Goal: Task Accomplishment & Management: Use online tool/utility

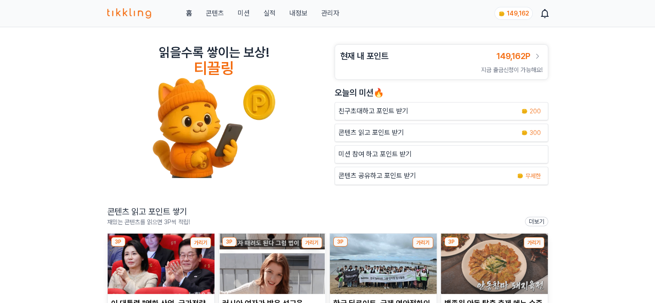
click at [336, 3] on div "홈 콘텐츠 미션 실적 내정보 관리자 149,162" at bounding box center [327, 13] width 441 height 27
click at [332, 14] on link "관리자" at bounding box center [330, 13] width 18 height 10
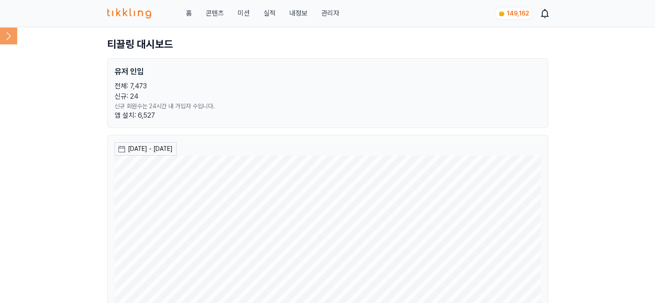
click at [12, 38] on icon at bounding box center [8, 35] width 17 height 17
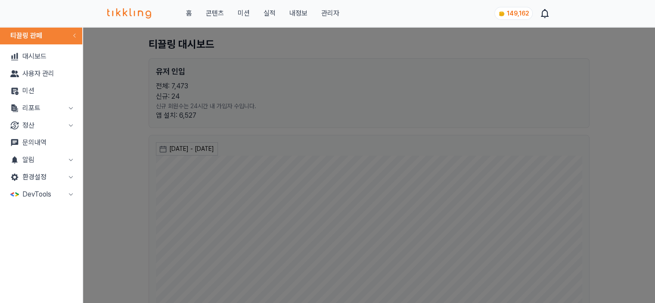
click at [33, 106] on button "리포트" at bounding box center [40, 107] width 75 height 17
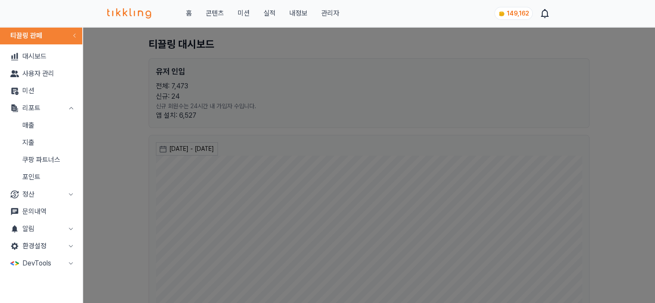
click at [37, 125] on link "매출" at bounding box center [40, 125] width 75 height 17
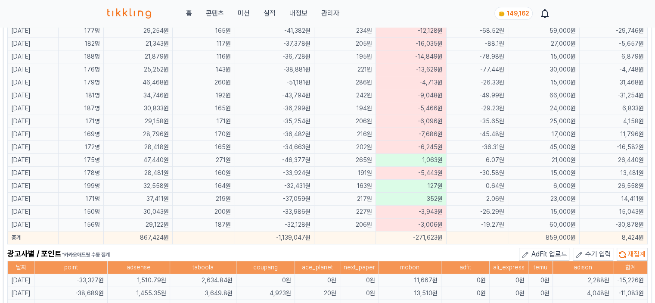
scroll to position [517, 0]
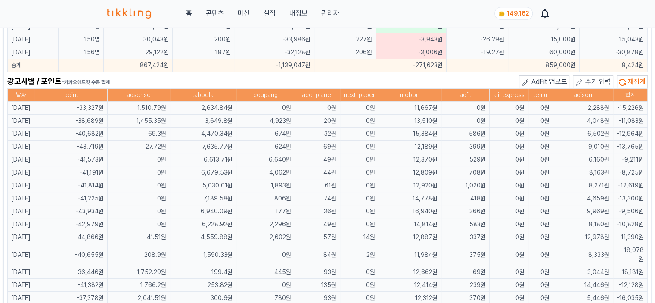
click at [582, 78] on icon at bounding box center [579, 82] width 9 height 9
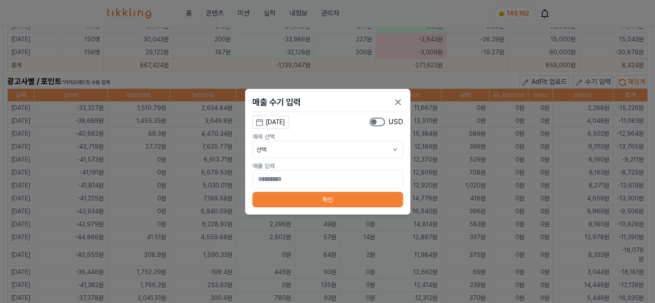
click at [279, 124] on div "[DATE]" at bounding box center [275, 122] width 19 height 9
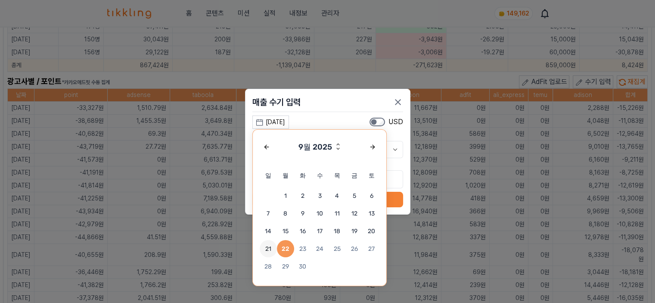
click at [267, 248] on span "21" at bounding box center [268, 248] width 17 height 17
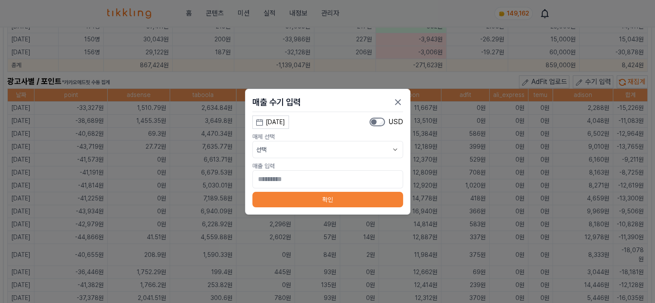
click at [275, 150] on button "선택" at bounding box center [327, 149] width 151 height 17
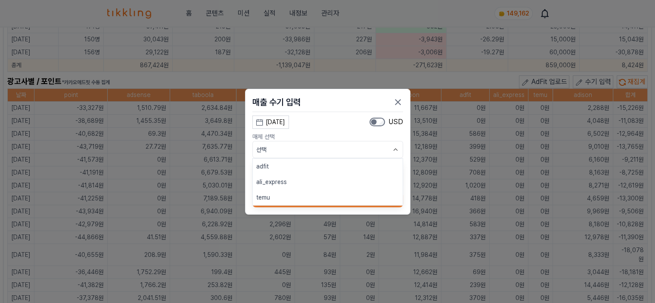
click at [275, 168] on button "adfit" at bounding box center [328, 165] width 150 height 15
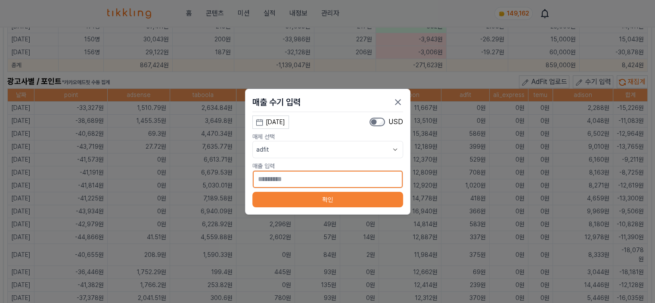
click at [291, 183] on input "*" at bounding box center [327, 179] width 151 height 18
type input "***"
click at [344, 201] on button "확인" at bounding box center [327, 199] width 151 height 15
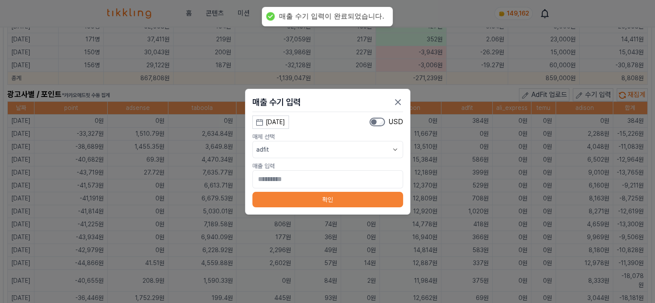
scroll to position [529, 0]
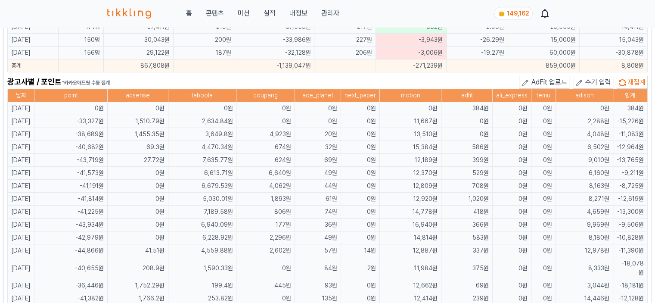
click at [596, 79] on span "수기 입력" at bounding box center [598, 82] width 26 height 8
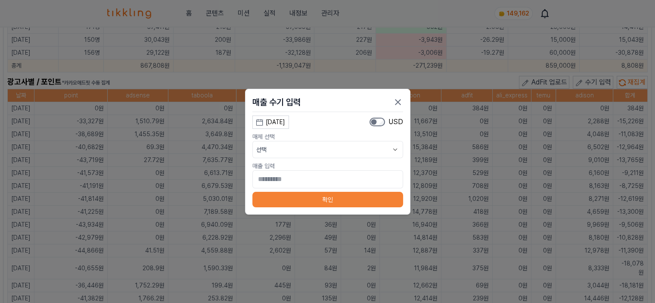
click at [282, 127] on button "[DATE]" at bounding box center [270, 121] width 37 height 13
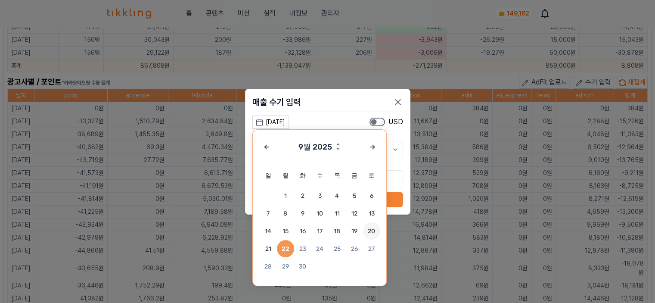
click at [370, 229] on span "20" at bounding box center [371, 230] width 17 height 17
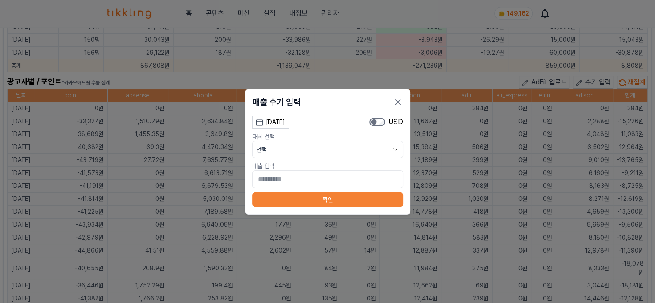
click at [281, 145] on button "선택" at bounding box center [327, 149] width 151 height 17
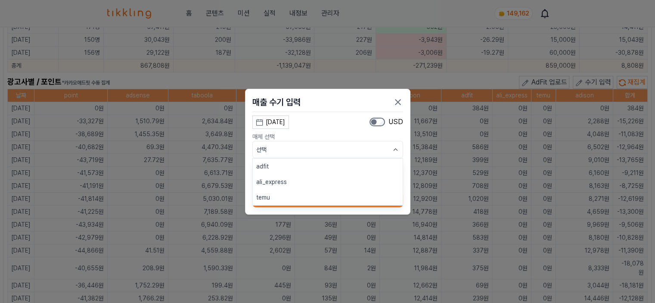
click at [279, 168] on button "adfit" at bounding box center [328, 165] width 150 height 15
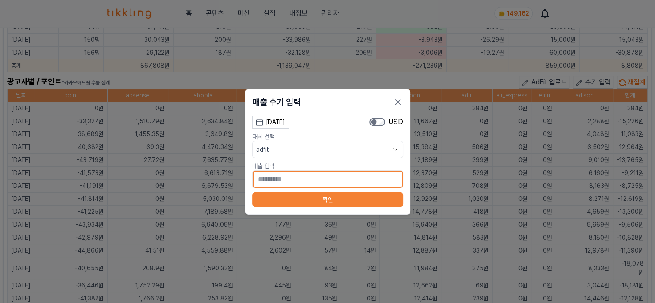
click at [294, 176] on input "*" at bounding box center [327, 179] width 151 height 18
type input "***"
click at [279, 194] on button "확인" at bounding box center [327, 199] width 151 height 15
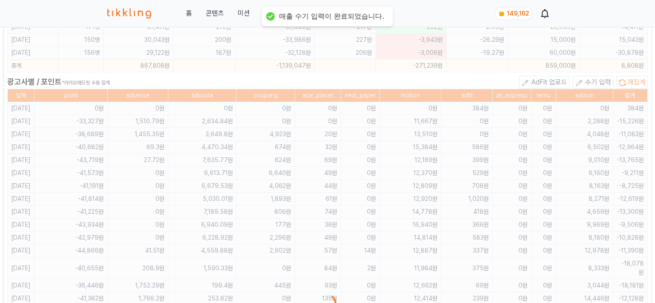
scroll to position [542, 0]
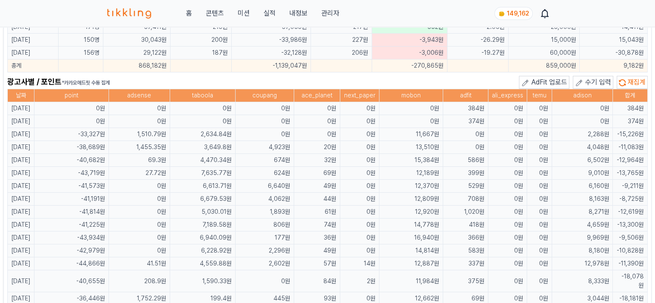
click at [585, 79] on button "수기 입력" at bounding box center [593, 82] width 40 height 13
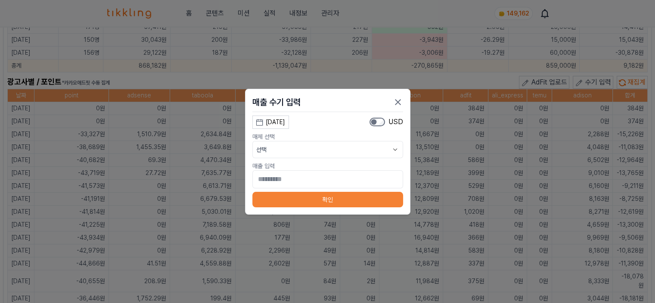
click at [285, 122] on div "[DATE]" at bounding box center [275, 122] width 19 height 9
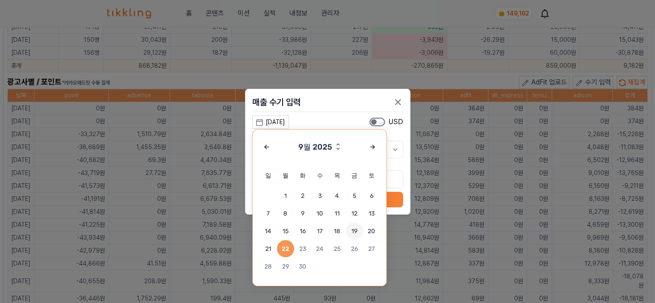
click at [352, 225] on span "19" at bounding box center [354, 230] width 17 height 17
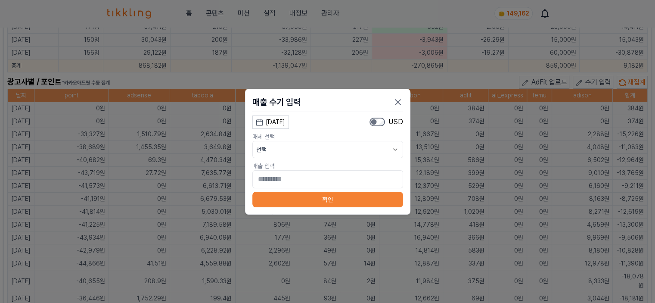
click at [302, 148] on button "선택" at bounding box center [327, 149] width 151 height 17
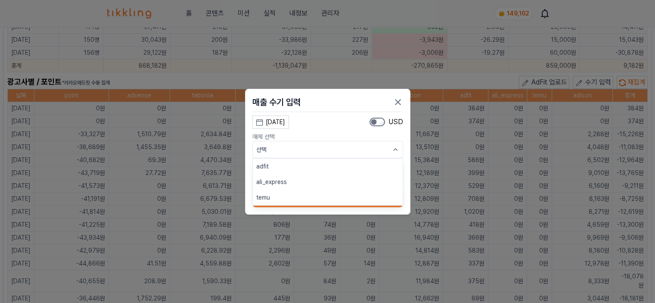
click at [296, 162] on button "adfit" at bounding box center [328, 165] width 150 height 15
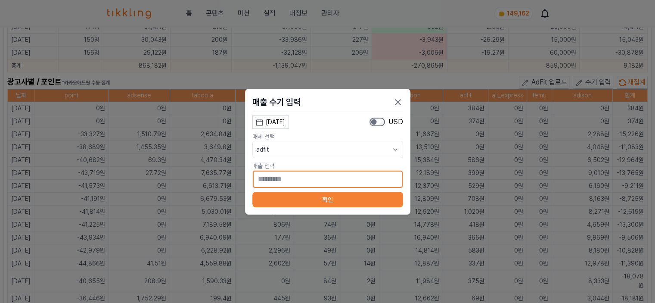
click at [295, 180] on input "*" at bounding box center [327, 179] width 151 height 18
type input "***"
click at [296, 194] on button "확인" at bounding box center [327, 199] width 151 height 15
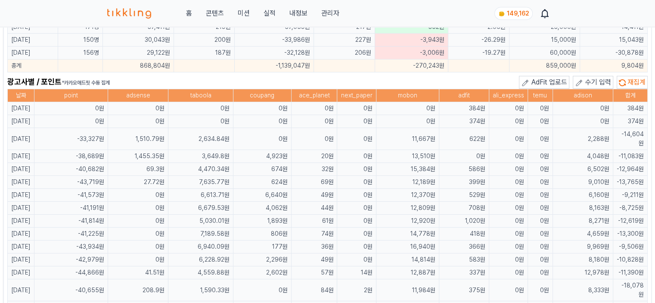
click at [599, 81] on span "수기 입력" at bounding box center [598, 82] width 26 height 8
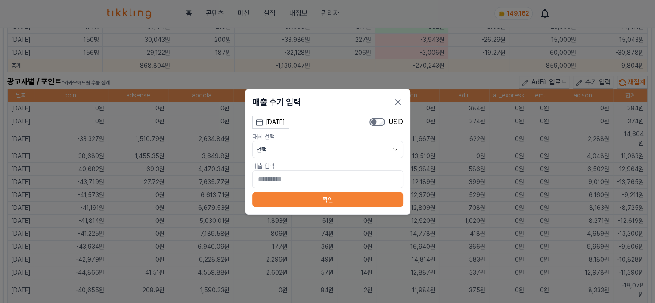
click at [285, 122] on div "[DATE]" at bounding box center [275, 122] width 19 height 9
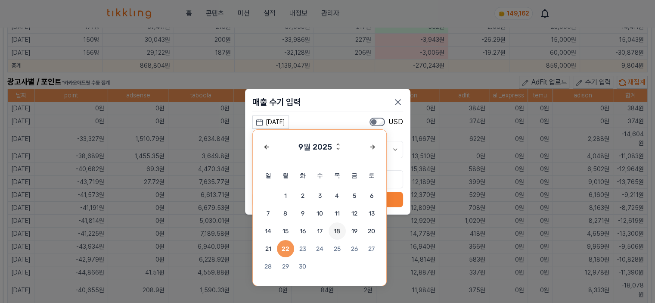
click at [337, 230] on span "18" at bounding box center [336, 230] width 17 height 17
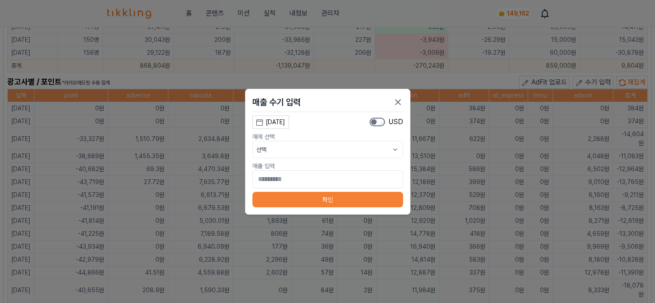
click at [288, 151] on button "선택" at bounding box center [327, 149] width 151 height 17
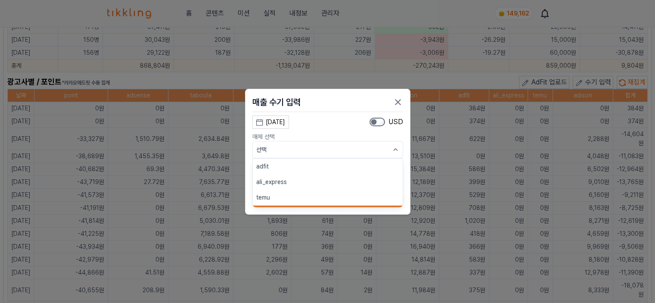
click at [288, 161] on button "adfit" at bounding box center [328, 165] width 150 height 15
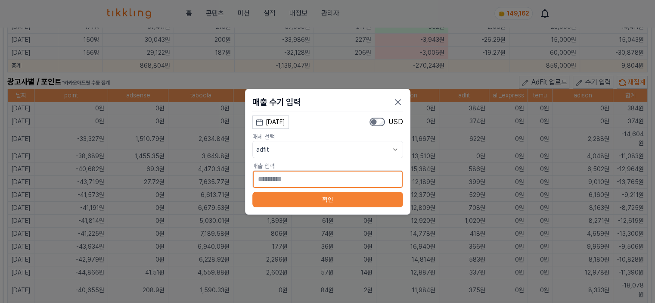
click at [297, 178] on input "*" at bounding box center [327, 179] width 151 height 18
type input "***"
click at [289, 204] on button "확인" at bounding box center [327, 199] width 151 height 15
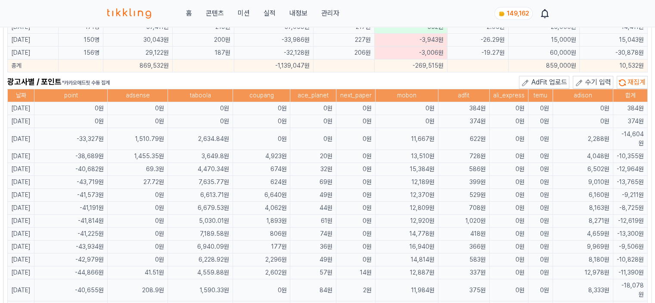
click at [627, 84] on button "재집계" at bounding box center [631, 82] width 31 height 13
